Goal: Transaction & Acquisition: Obtain resource

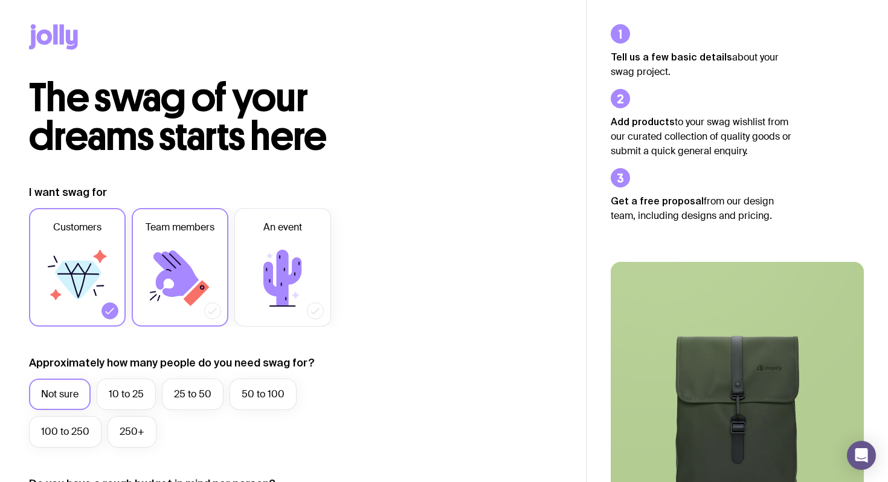
click at [192, 277] on icon at bounding box center [176, 273] width 45 height 47
click at [0, 0] on input "Team members" at bounding box center [0, 0] width 0 height 0
click at [256, 392] on label "50 to 100" at bounding box center [263, 393] width 67 height 31
click at [0, 0] on input "50 to 100" at bounding box center [0, 0] width 0 height 0
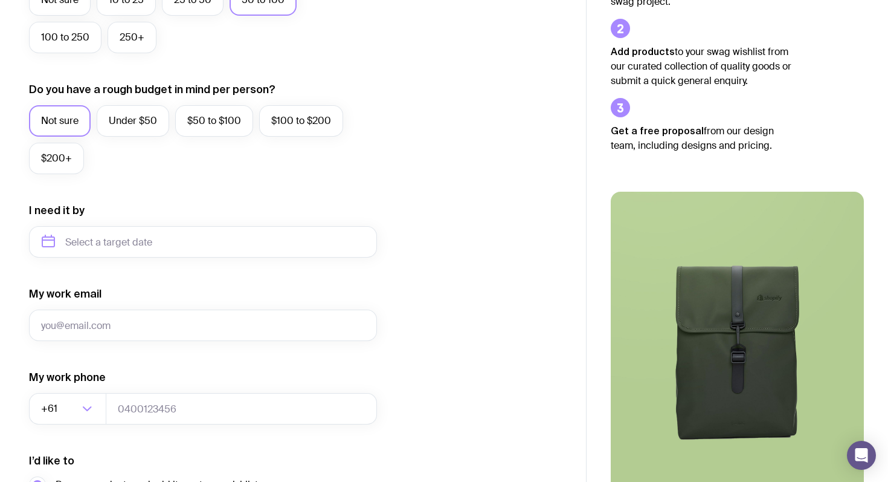
scroll to position [399, 0]
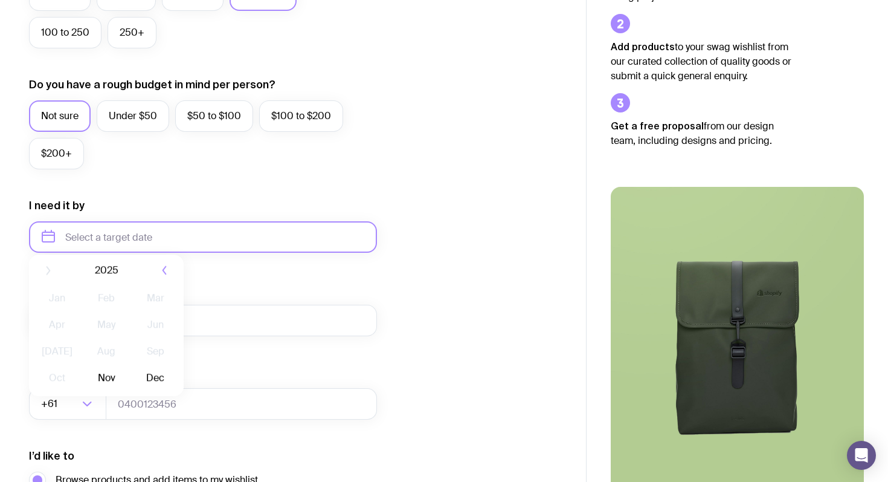
click at [209, 239] on input "text" at bounding box center [203, 236] width 348 height 31
click at [156, 384] on button "Dec" at bounding box center [156, 386] width 44 height 24
type input "[DATE]"
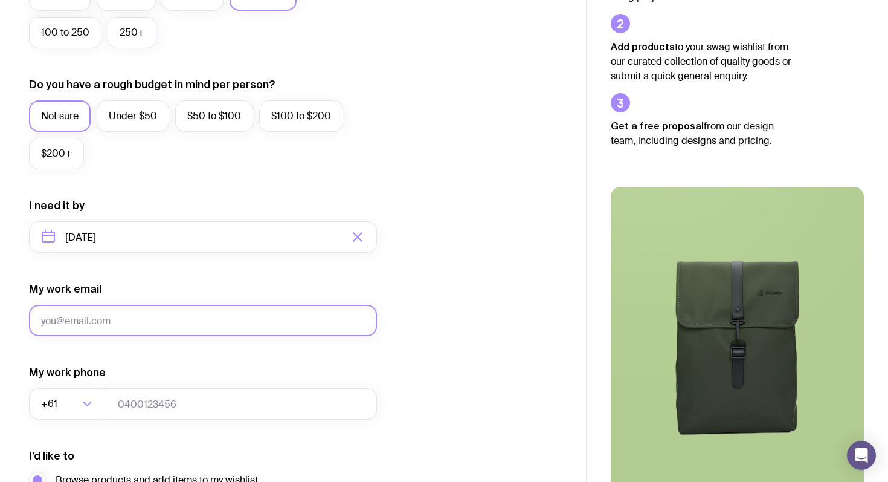
click at [144, 324] on input "My work email" at bounding box center [203, 320] width 348 height 31
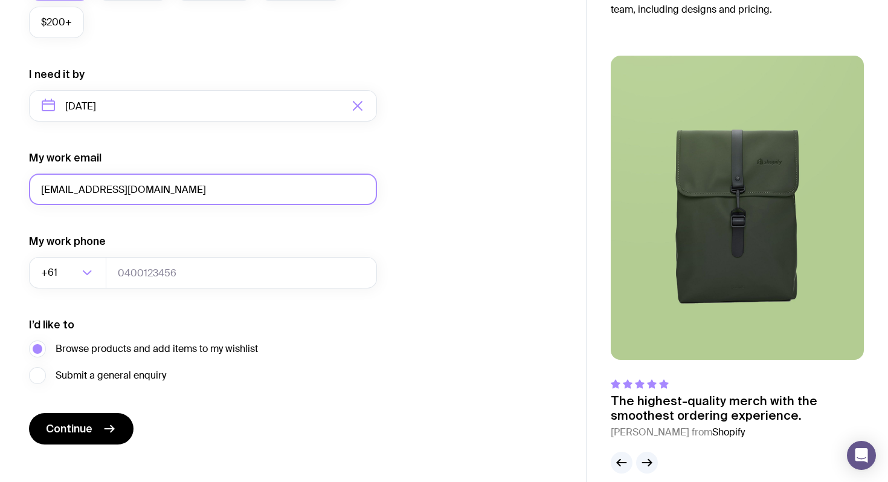
scroll to position [546, 0]
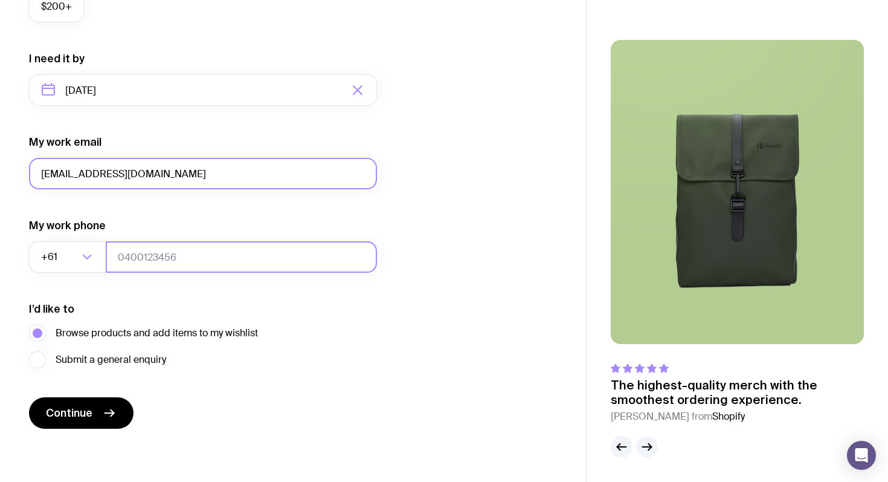
type input "[EMAIL_ADDRESS][DOMAIN_NAME]"
click at [201, 247] on input "tel" at bounding box center [241, 256] width 271 height 31
type input "0402556626"
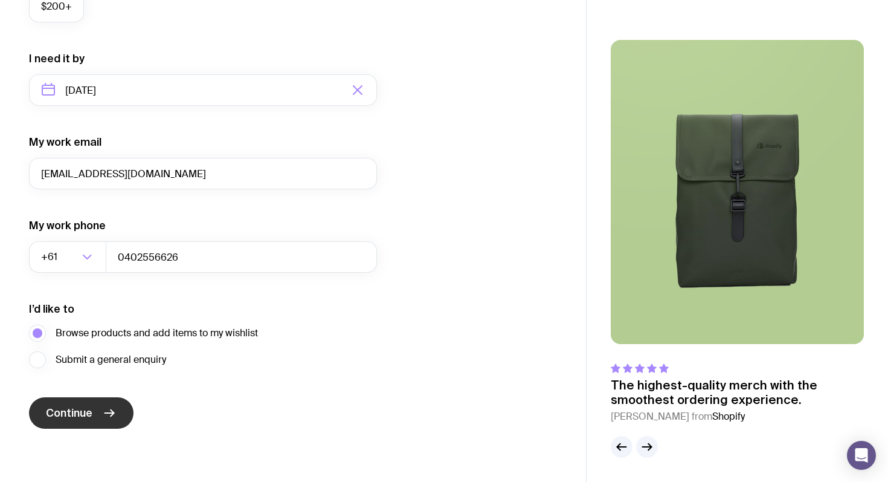
click at [106, 411] on icon "submit" at bounding box center [109, 413] width 15 height 15
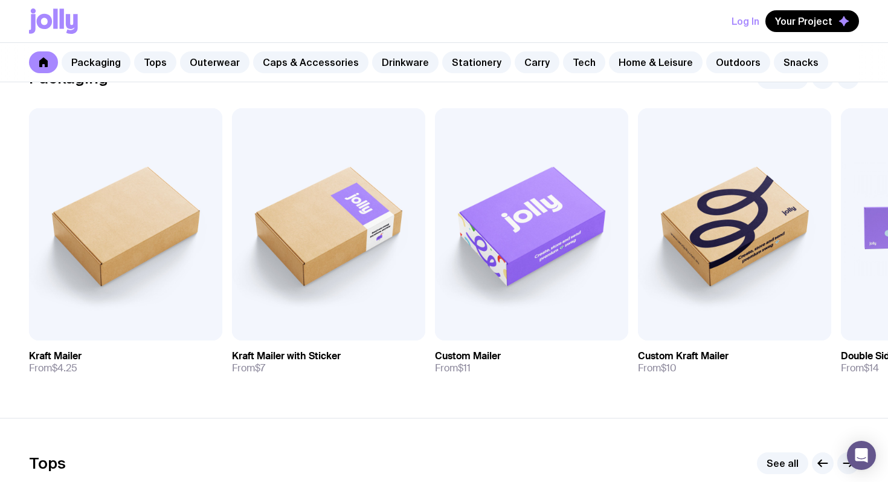
scroll to position [224, 0]
click at [663, 21] on div "Log In Your Project" at bounding box center [444, 21] width 830 height 42
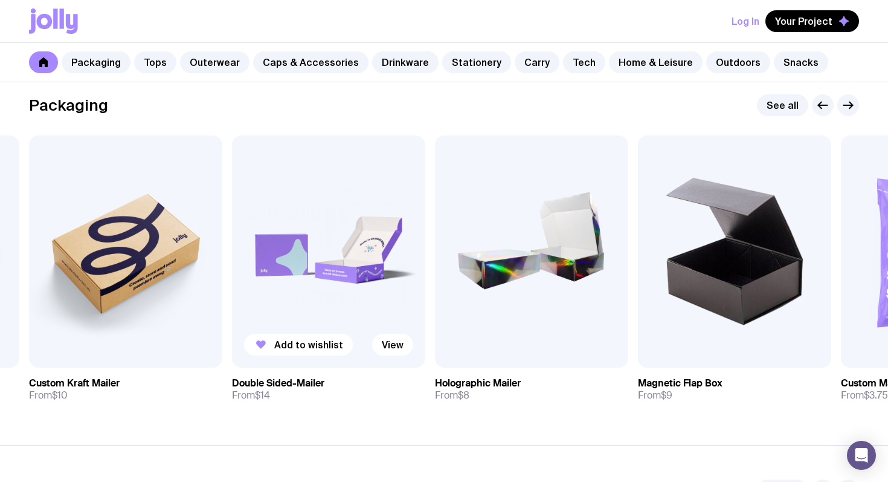
scroll to position [197, 0]
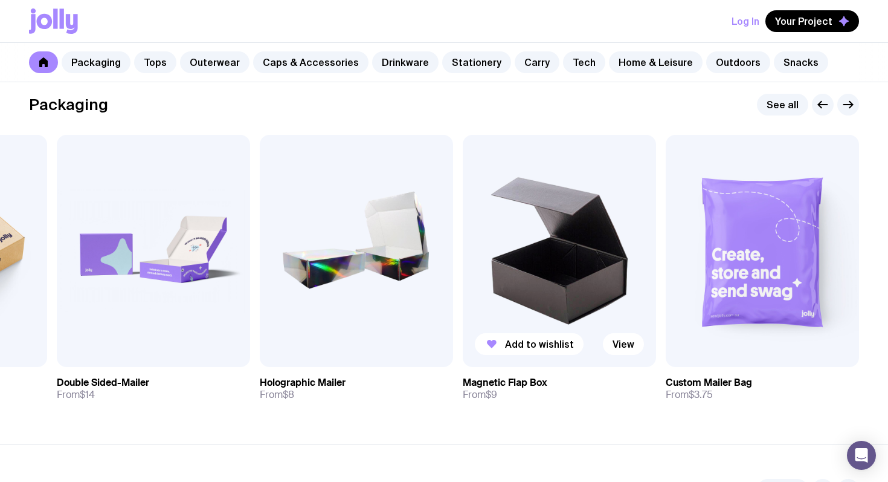
click at [501, 267] on img at bounding box center [559, 251] width 193 height 232
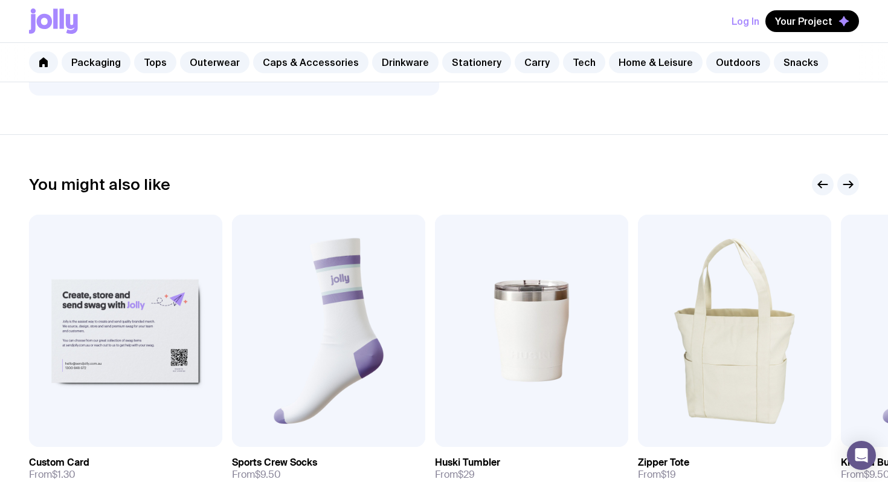
scroll to position [510, 0]
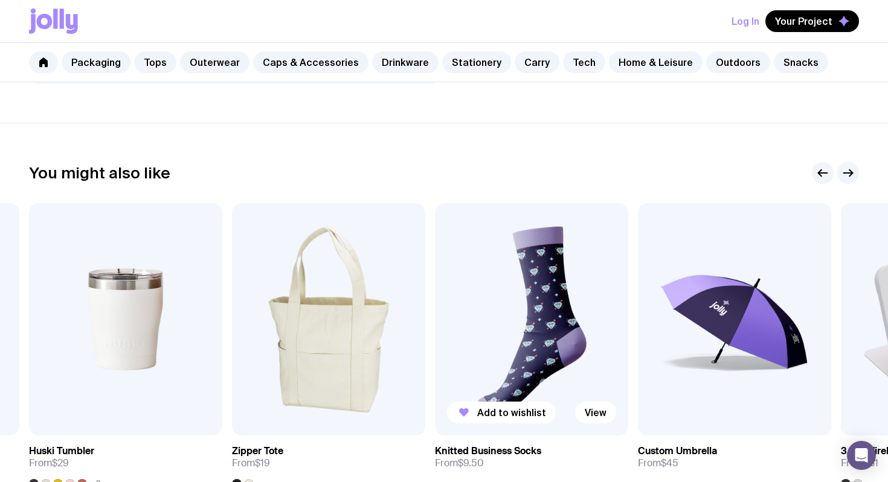
click at [525, 316] on img at bounding box center [531, 319] width 193 height 232
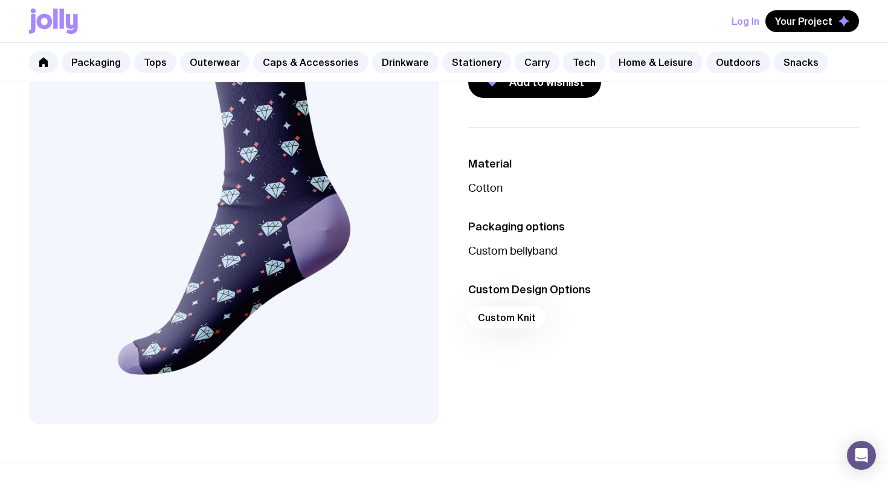
scroll to position [173, 0]
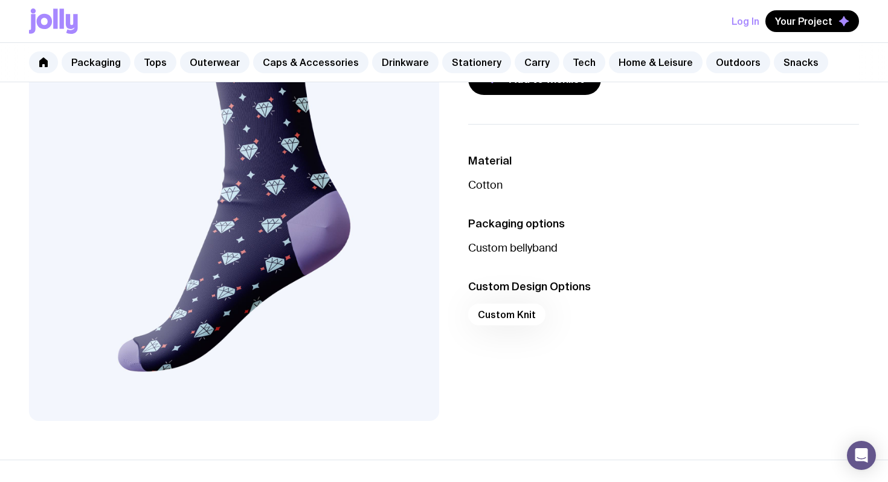
click at [505, 321] on div "Custom Knit" at bounding box center [663, 317] width 391 height 29
click at [503, 314] on div "Custom Knit" at bounding box center [663, 317] width 391 height 29
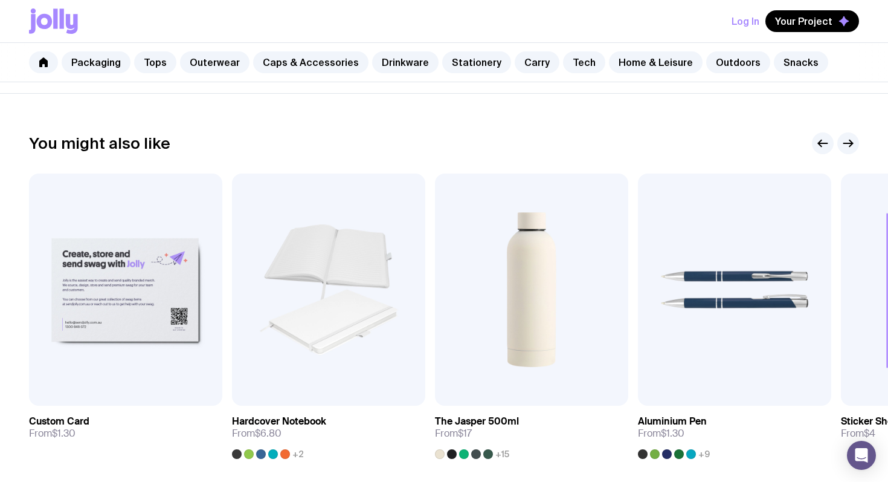
scroll to position [543, 0]
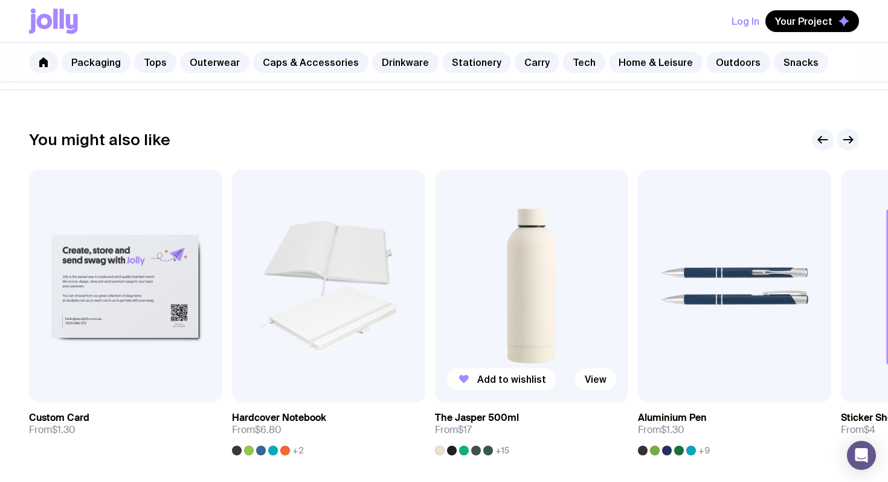
click at [504, 319] on img at bounding box center [531, 286] width 193 height 232
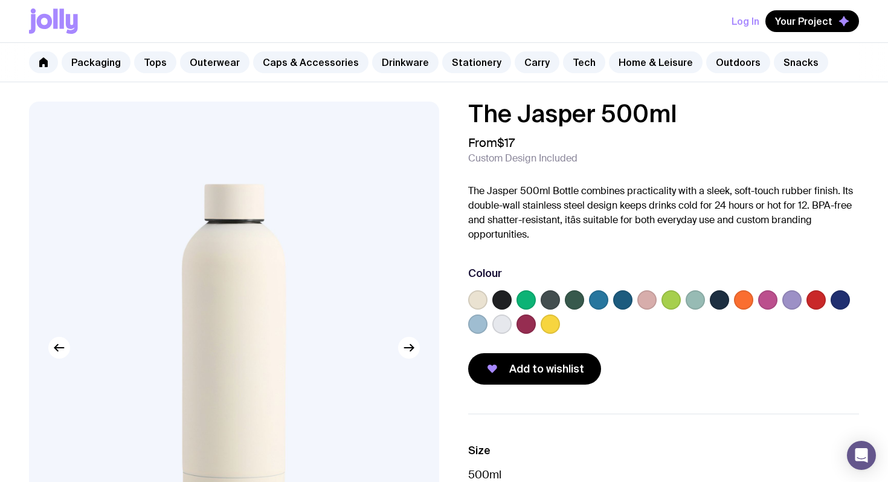
click at [498, 303] on label at bounding box center [502, 299] width 19 height 19
click at [0, 0] on input "radio" at bounding box center [0, 0] width 0 height 0
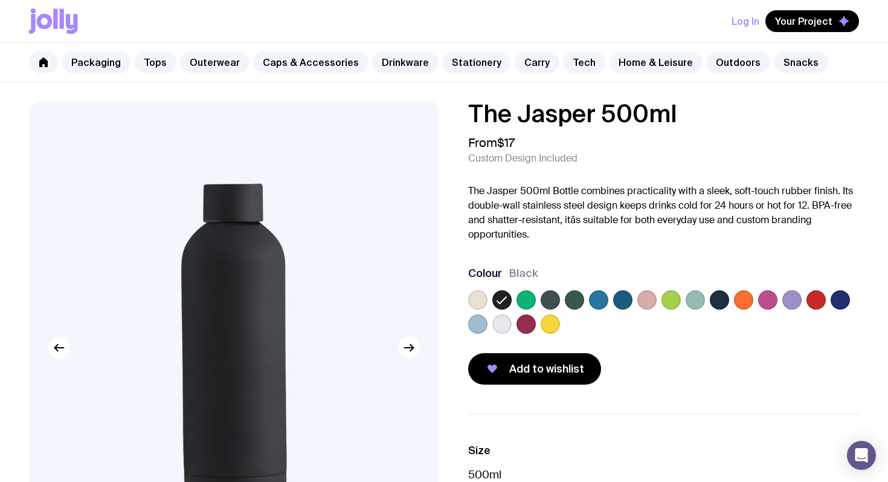
click at [624, 299] on label at bounding box center [622, 299] width 19 height 19
click at [0, 0] on input "radio" at bounding box center [0, 0] width 0 height 0
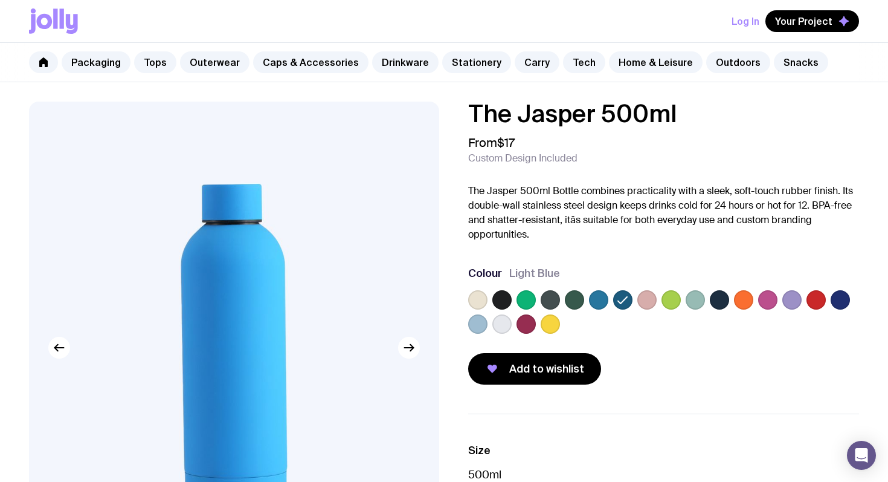
click at [726, 293] on label at bounding box center [719, 299] width 19 height 19
click at [0, 0] on input "radio" at bounding box center [0, 0] width 0 height 0
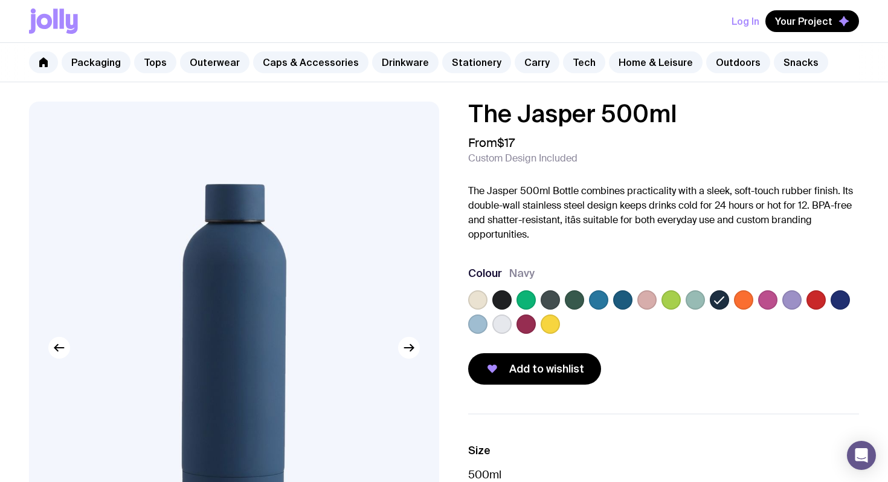
click at [726, 293] on label at bounding box center [719, 299] width 19 height 19
click at [0, 0] on input "radio" at bounding box center [0, 0] width 0 height 0
click at [551, 309] on div at bounding box center [663, 314] width 391 height 48
click at [549, 302] on label at bounding box center [550, 299] width 19 height 19
click at [0, 0] on input "radio" at bounding box center [0, 0] width 0 height 0
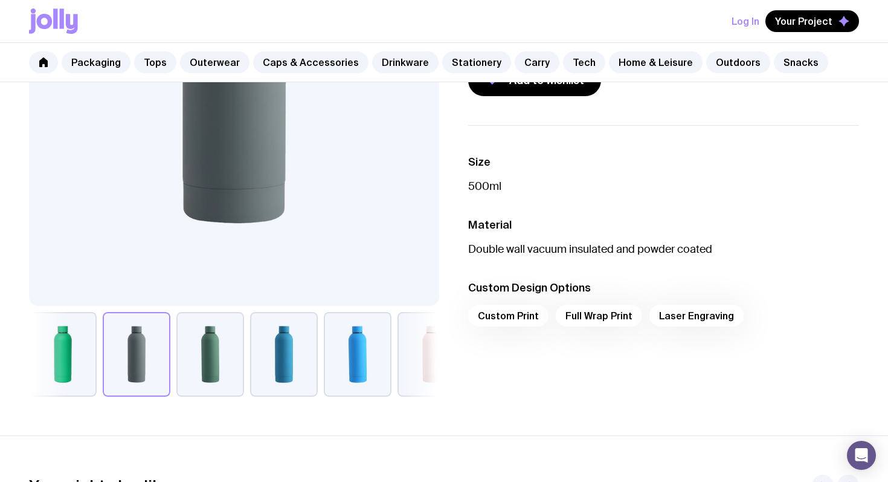
scroll to position [298, 0]
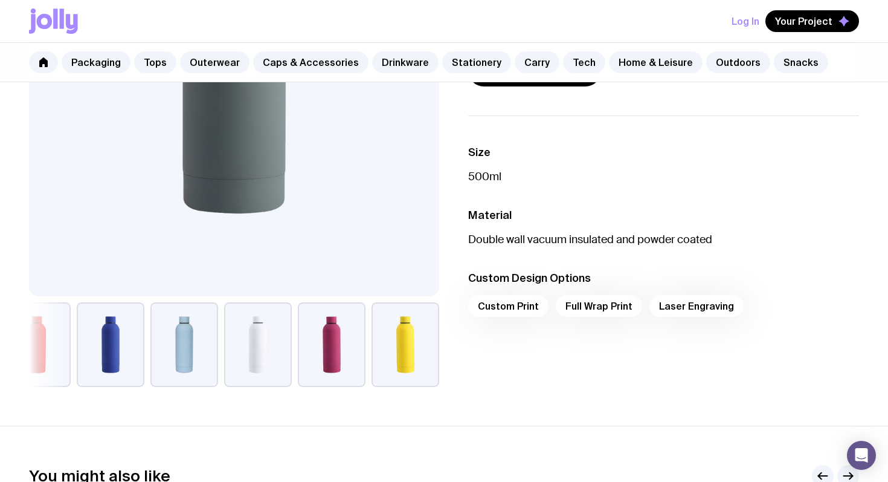
click at [513, 303] on div "Custom Print Full Wrap Print Laser Engraving" at bounding box center [663, 309] width 391 height 29
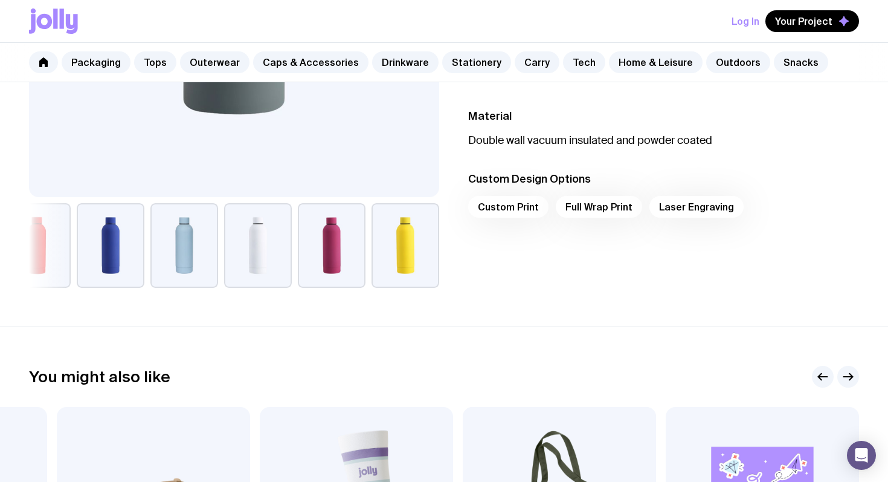
scroll to position [0, 0]
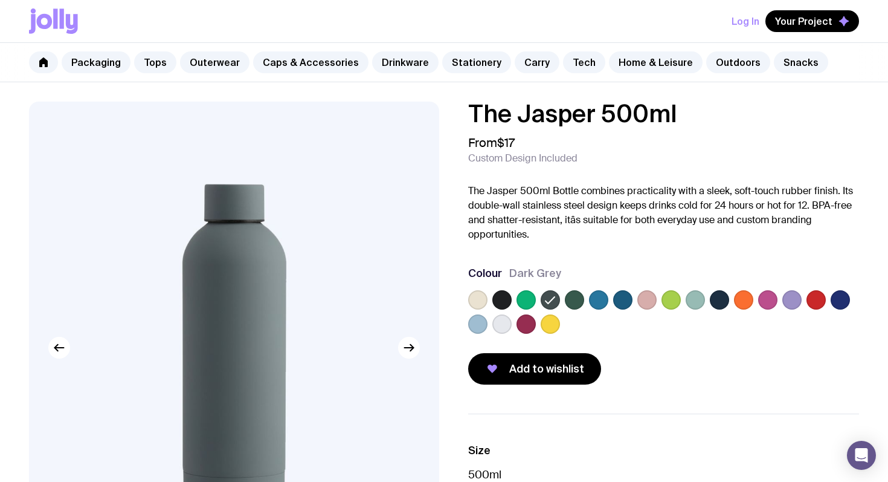
scroll to position [543, 0]
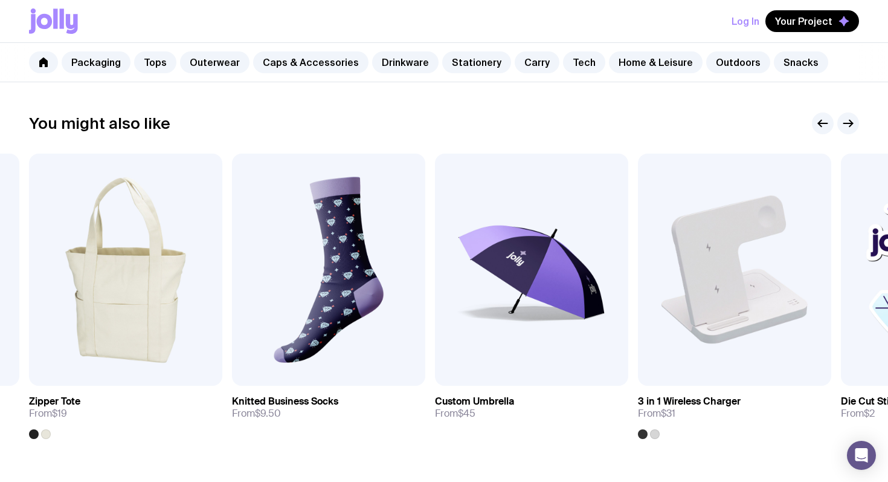
scroll to position [569, 0]
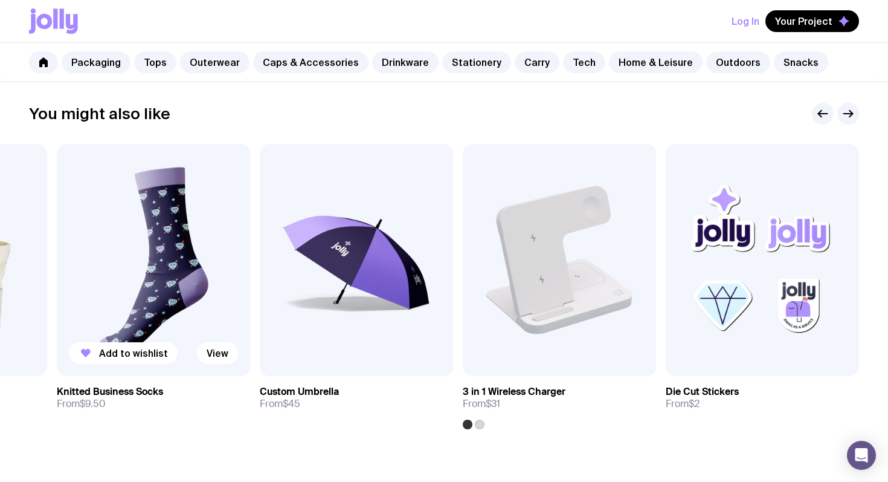
click at [173, 259] on img at bounding box center [153, 260] width 193 height 232
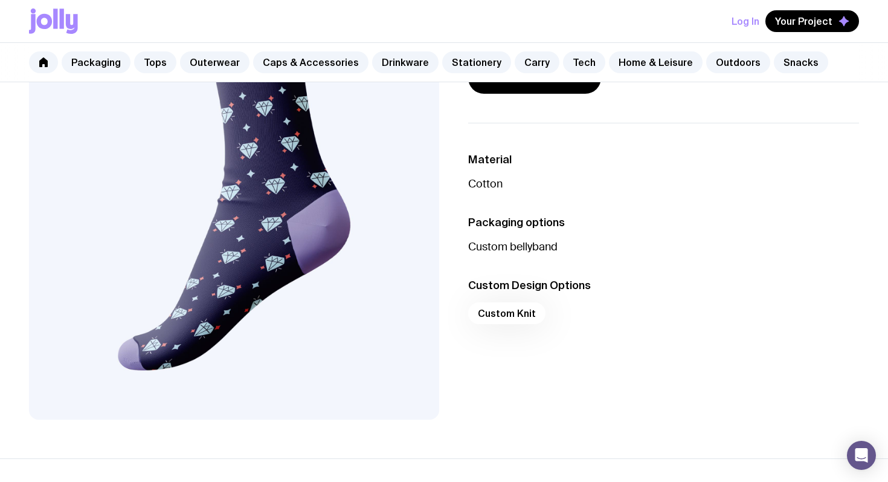
scroll to position [162, 0]
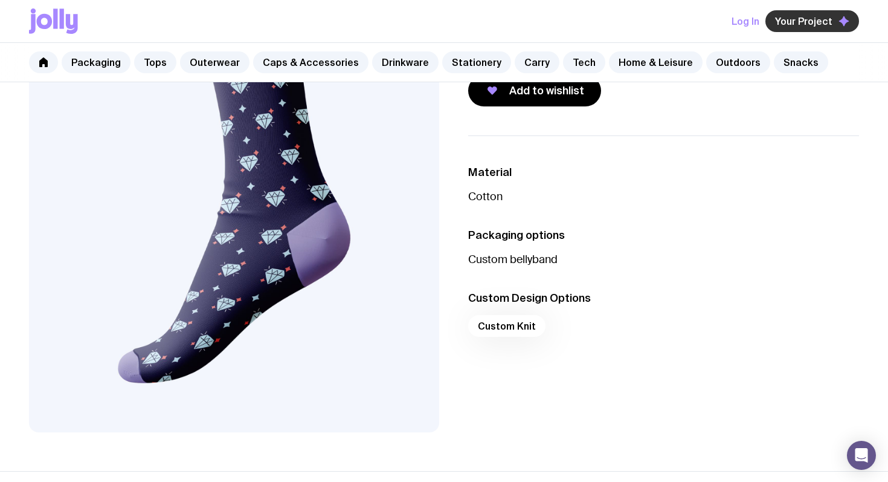
click at [825, 18] on span "Your Project" at bounding box center [803, 21] width 57 height 12
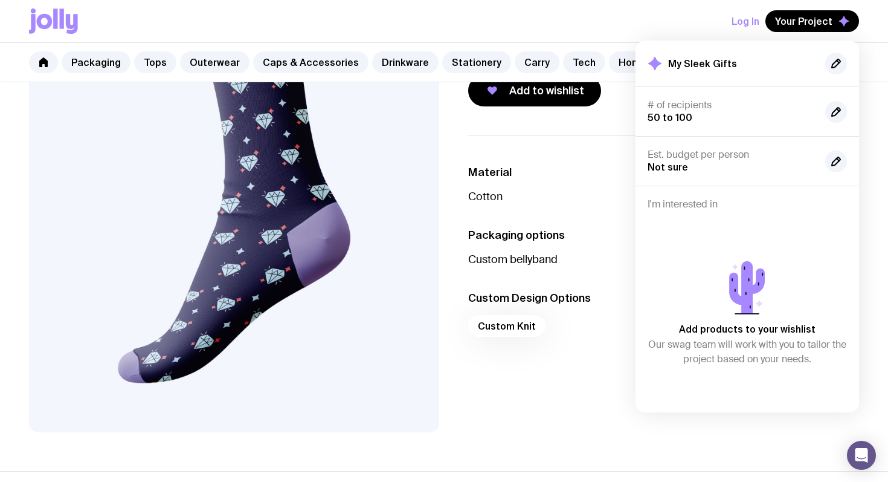
click at [592, 262] on p "Custom bellyband" at bounding box center [663, 259] width 391 height 15
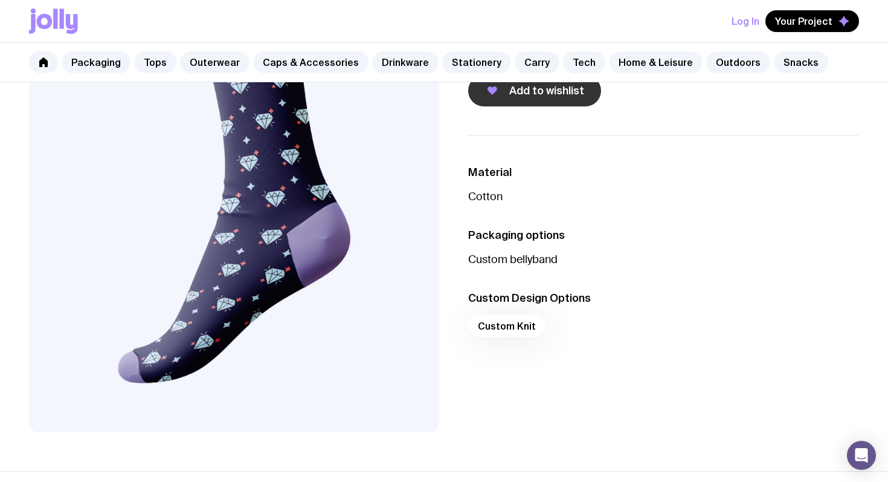
click at [523, 100] on button "Add to wishlist" at bounding box center [534, 90] width 133 height 31
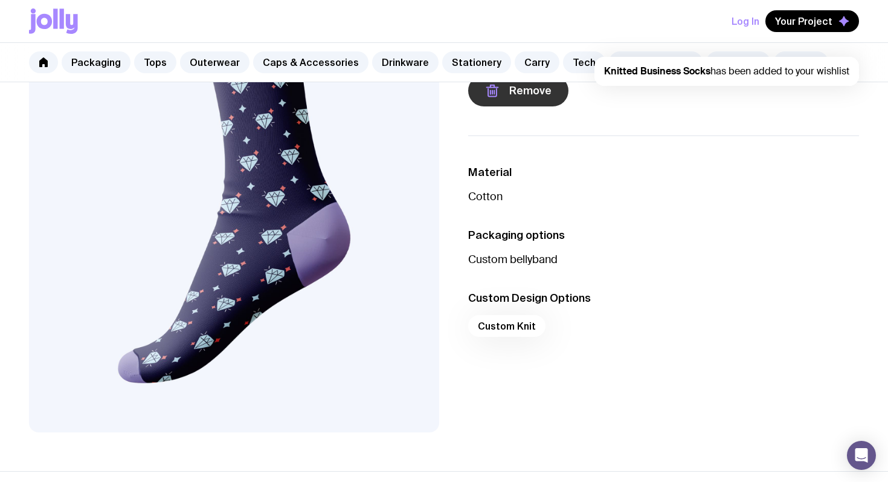
scroll to position [0, 0]
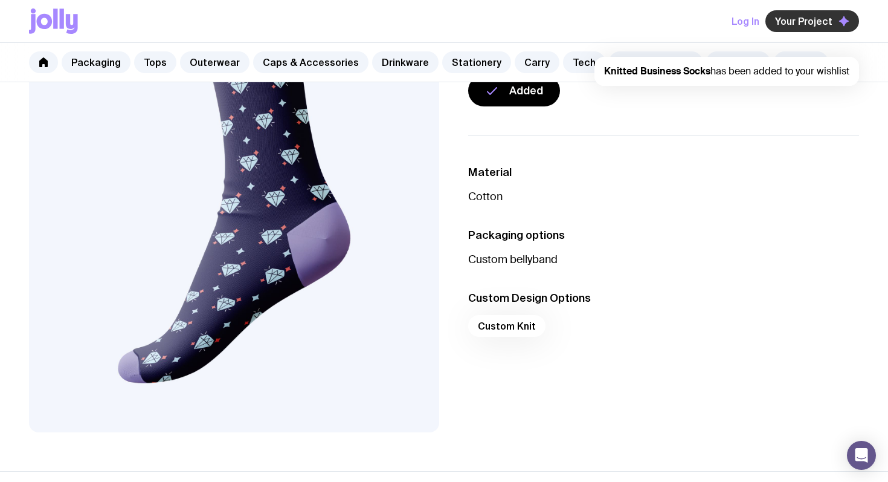
click at [820, 24] on span "Your Project" at bounding box center [803, 21] width 57 height 12
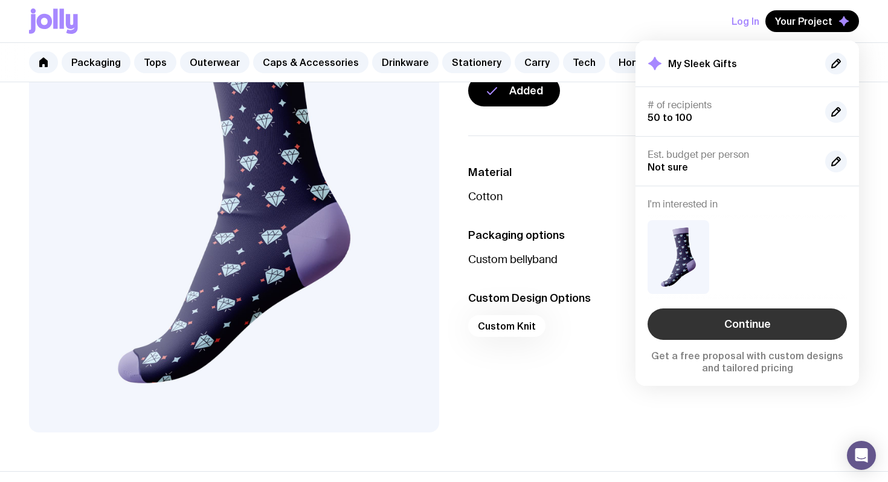
click at [780, 331] on link "Continue" at bounding box center [747, 323] width 199 height 31
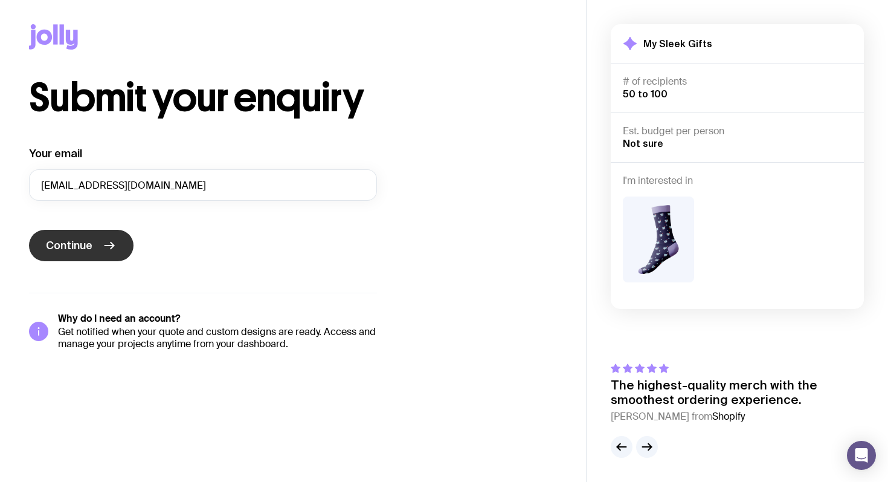
click at [101, 251] on button "Continue" at bounding box center [81, 245] width 105 height 31
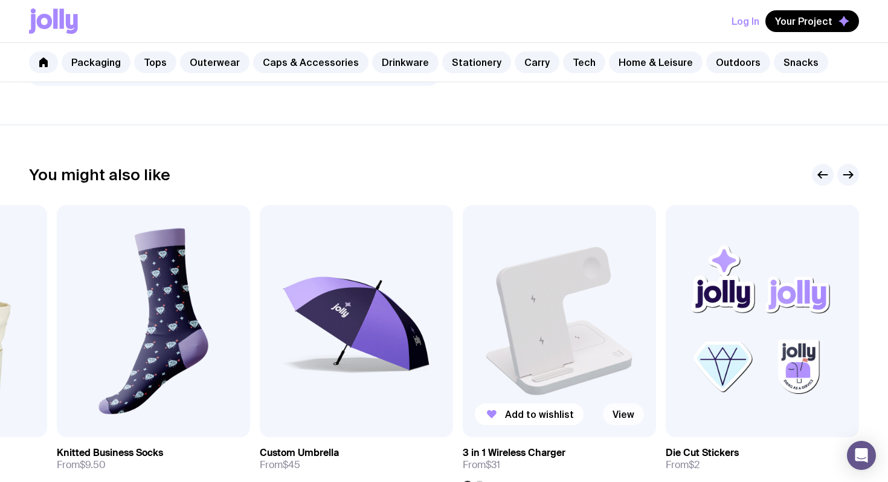
scroll to position [389, 0]
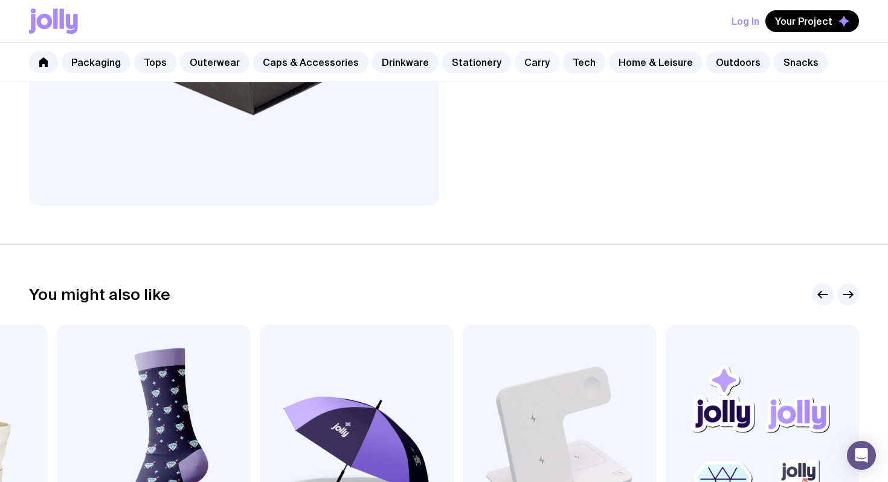
click at [515, 56] on link "Carry" at bounding box center [537, 62] width 45 height 22
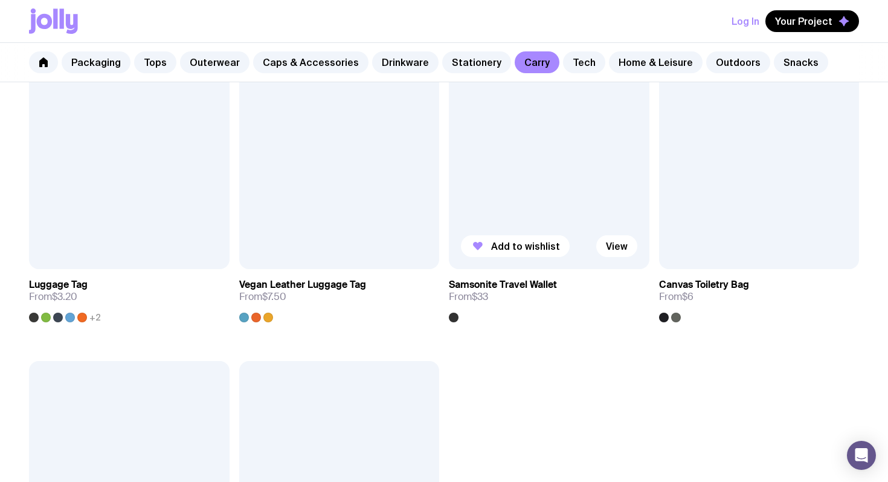
scroll to position [2608, 0]
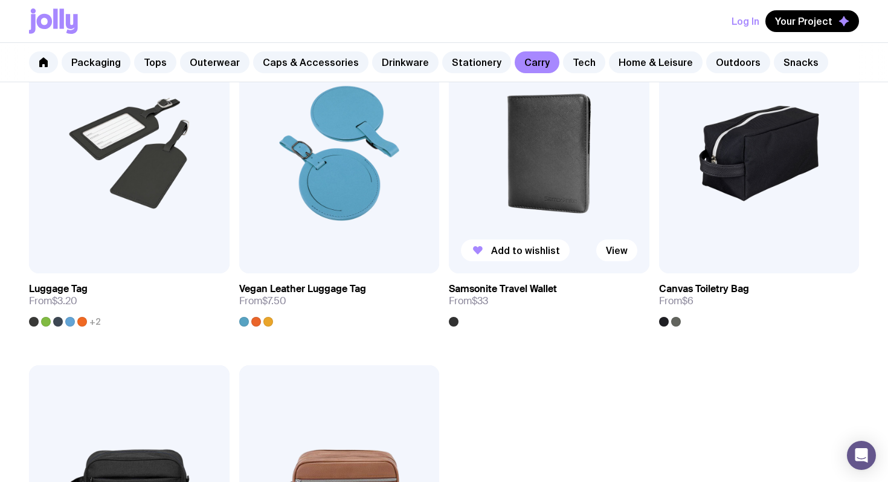
click at [523, 127] on img at bounding box center [549, 153] width 201 height 241
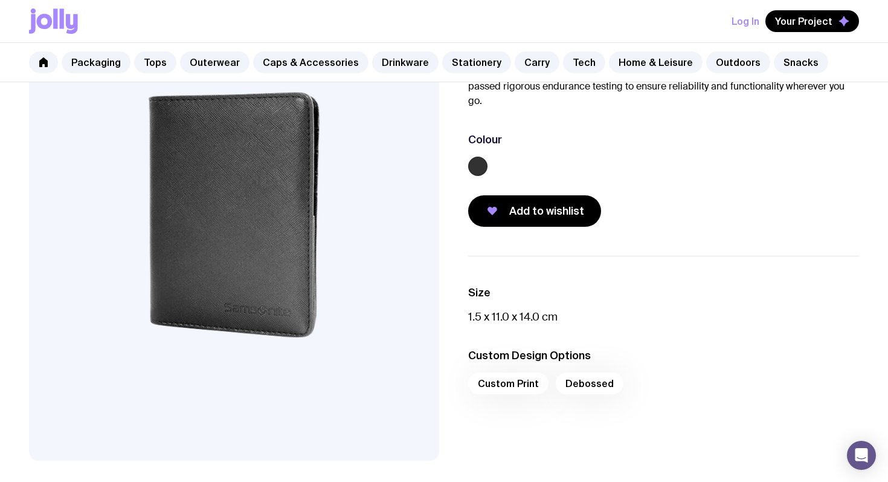
scroll to position [97, 0]
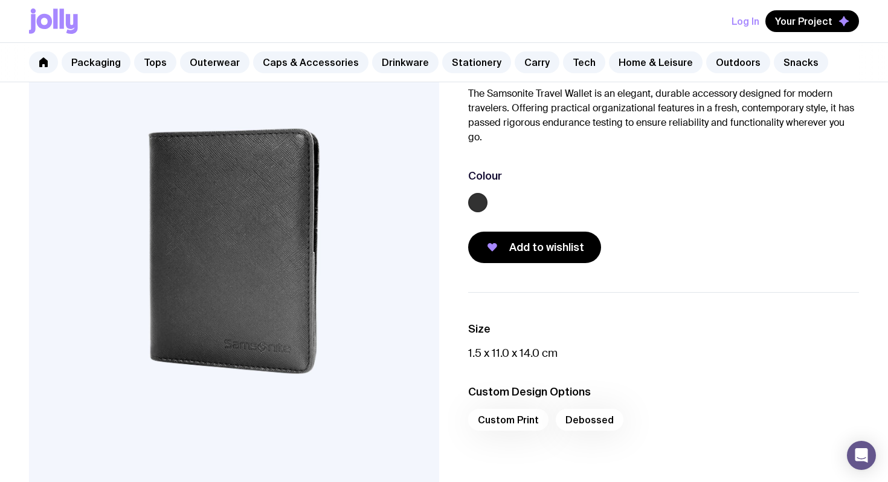
click at [731, 181] on div "Colour" at bounding box center [663, 176] width 391 height 15
